Goal: Browse casually

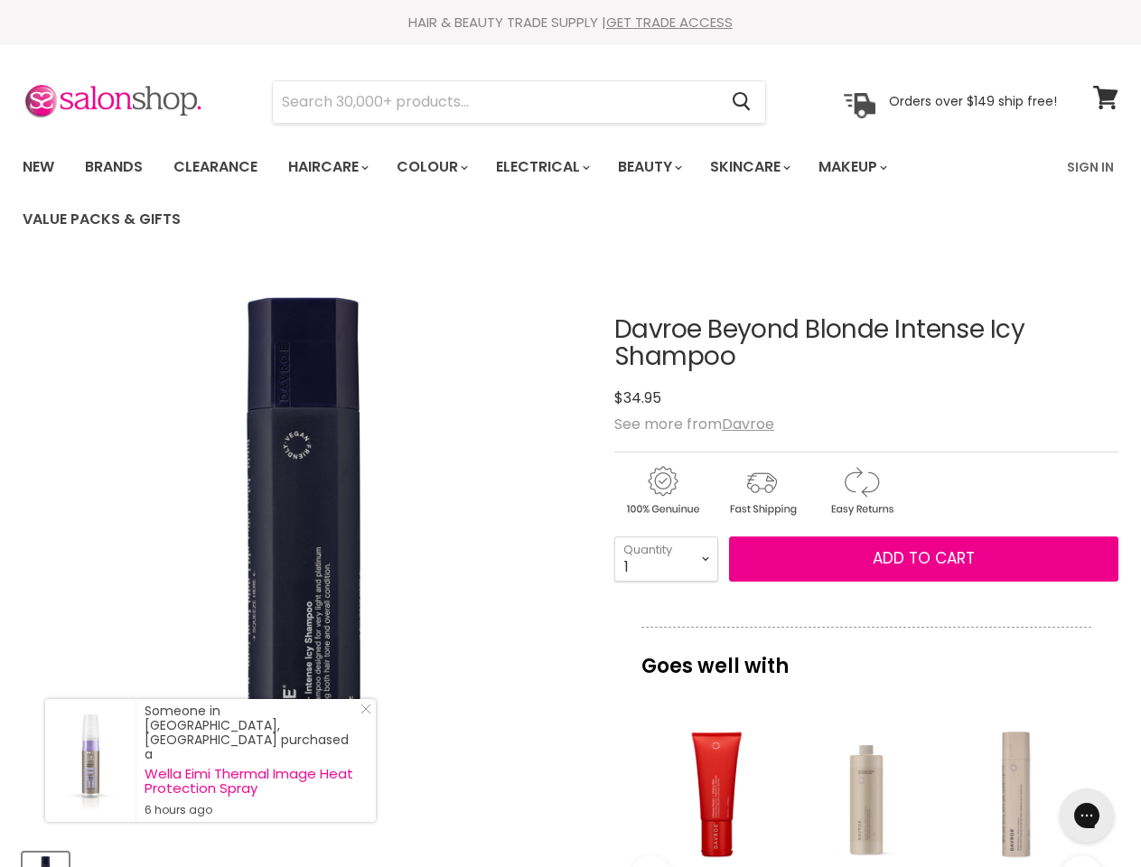
click at [570, 434] on img "Davroe Beyond Blonde Intense Icy Shampoo image. Click or Scroll to Zoom." at bounding box center [305, 552] width 564 height 564
click at [496, 102] on input "Search" at bounding box center [495, 102] width 444 height 42
click at [742, 102] on icon "Search" at bounding box center [741, 102] width 18 height 19
click at [333, 167] on link "Haircare" at bounding box center [327, 167] width 105 height 38
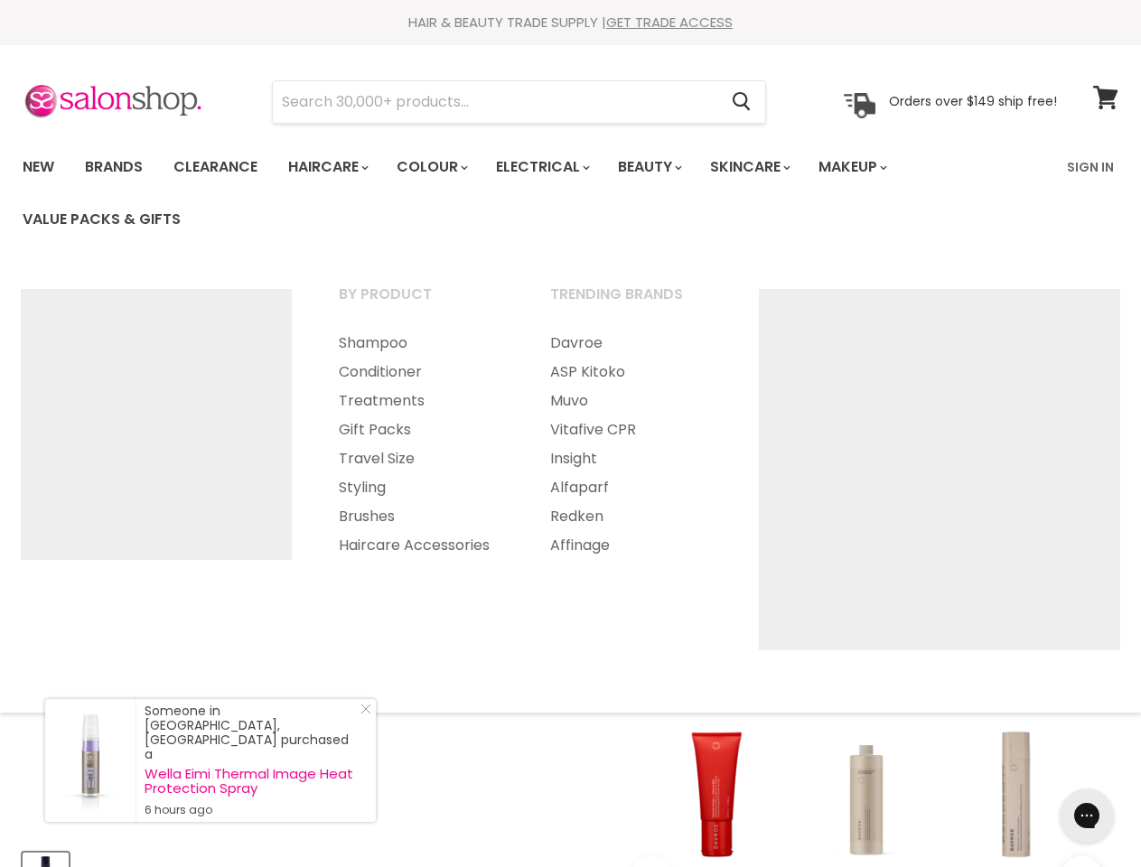
click at [442, 167] on link "Colour" at bounding box center [431, 167] width 96 height 38
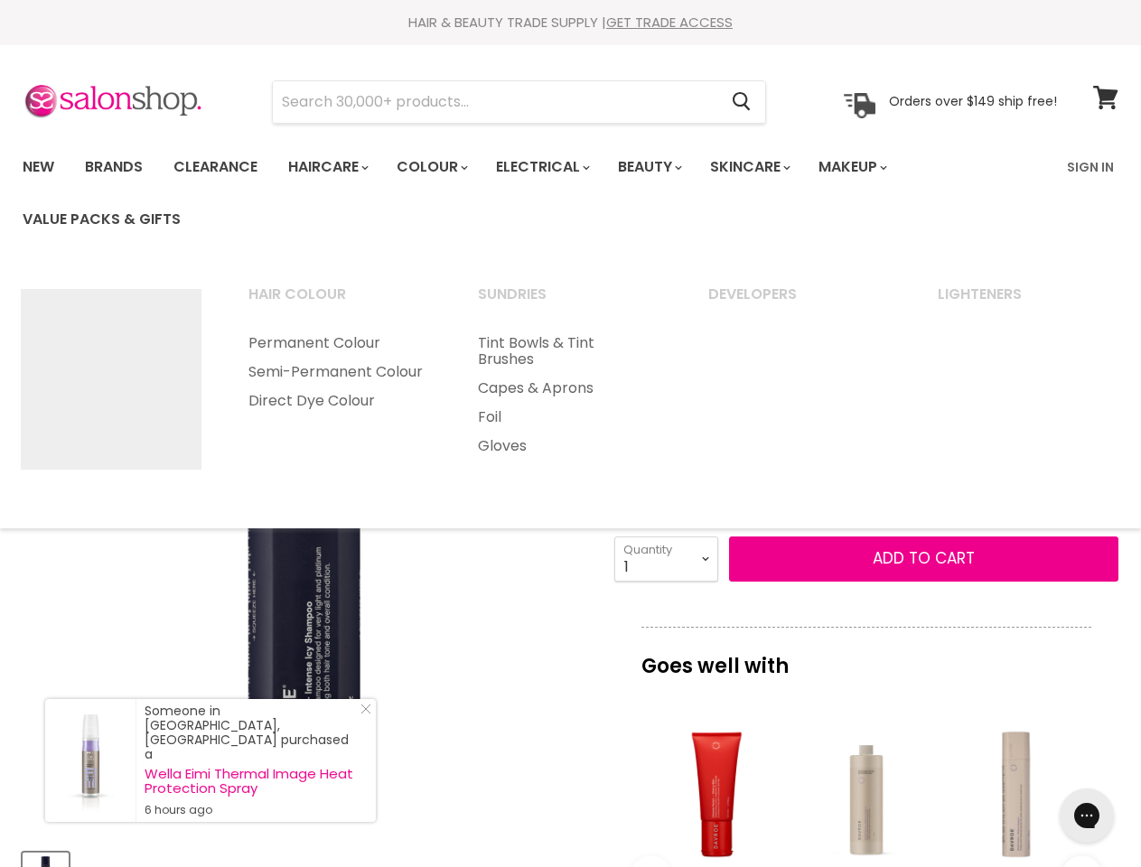
click at [555, 167] on link "Electrical" at bounding box center [541, 167] width 118 height 38
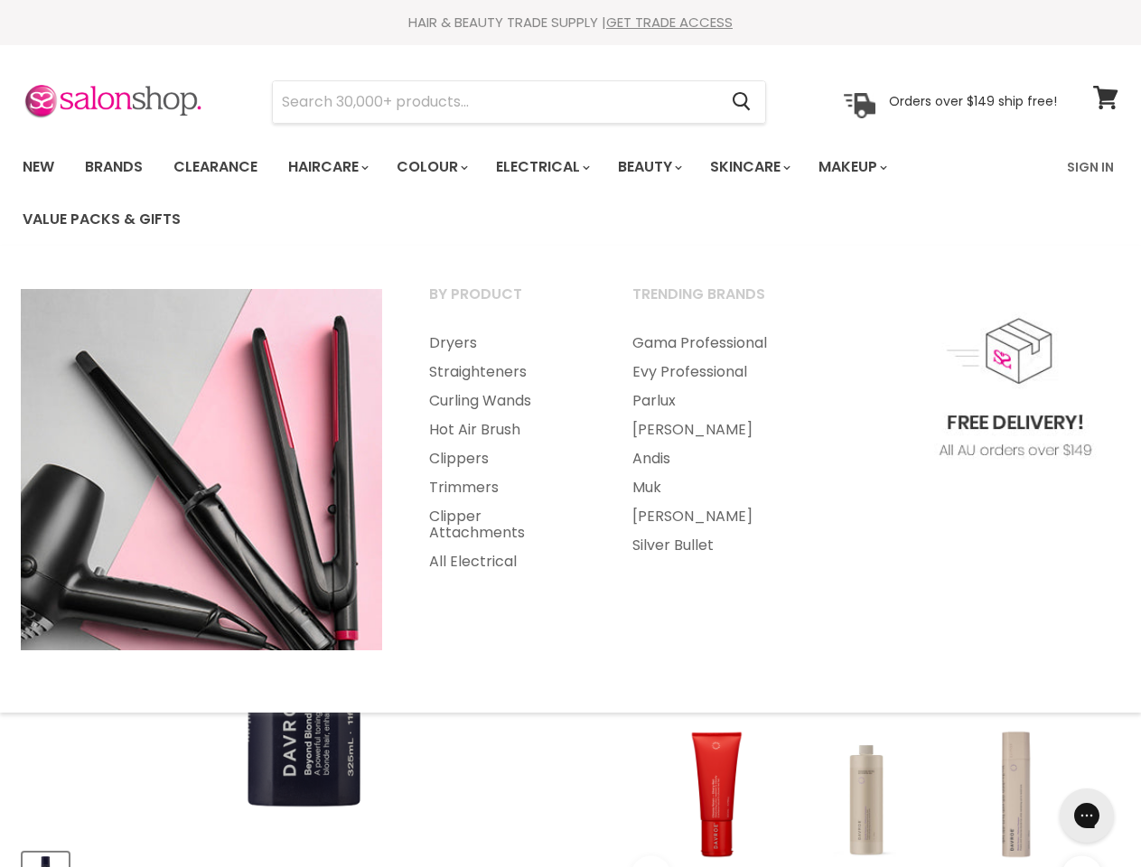
click at [665, 167] on link "Beauty" at bounding box center [648, 167] width 89 height 38
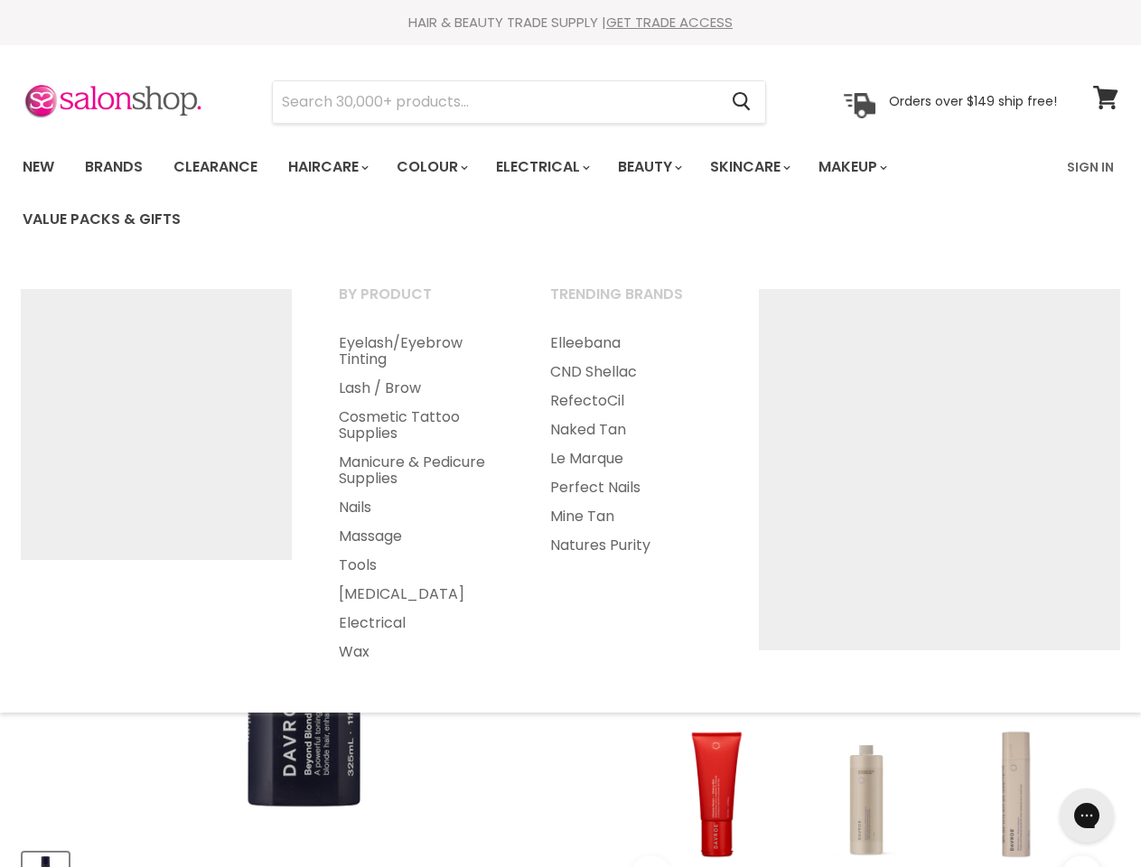
click at [769, 167] on link "Skincare" at bounding box center [748, 167] width 105 height 38
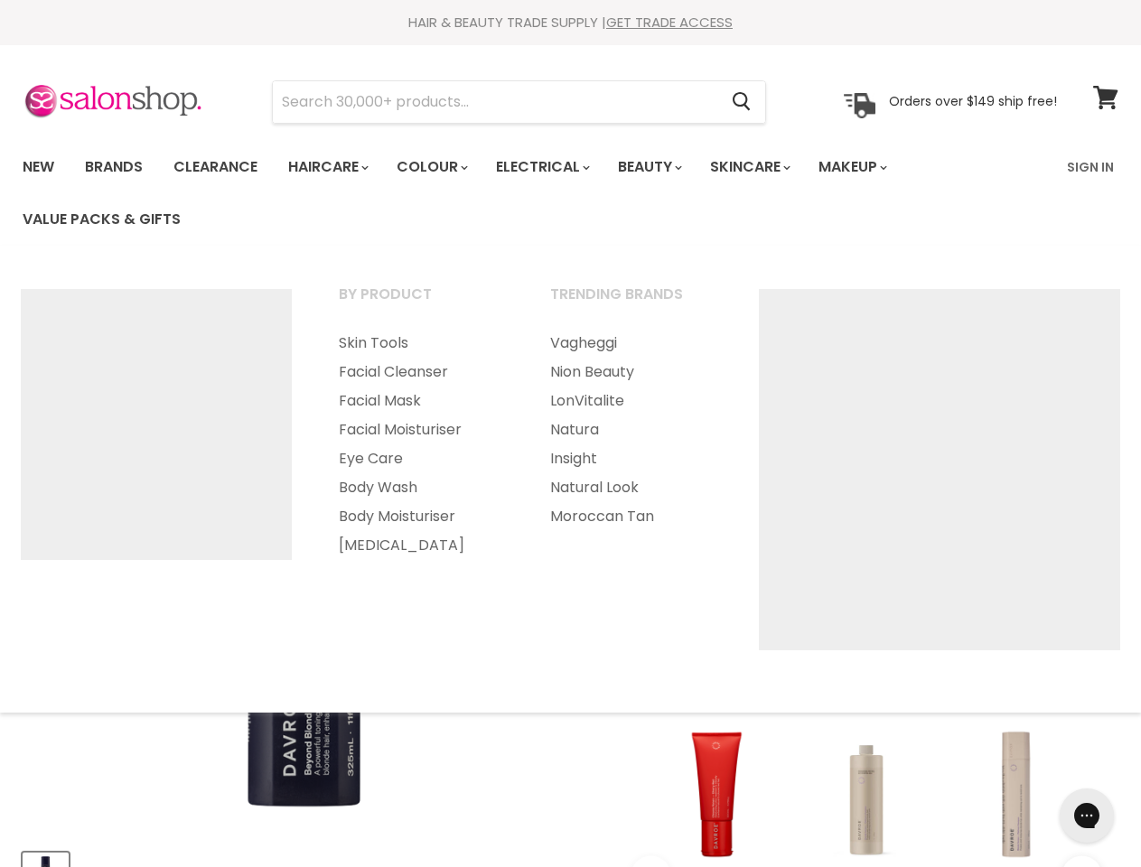
click at [877, 167] on link "Makeup" at bounding box center [851, 167] width 93 height 38
click at [570, 569] on ul "By Product Foundation Cheeks Brows Lips" at bounding box center [570, 479] width 1144 height 431
